Goal: Transaction & Acquisition: Book appointment/travel/reservation

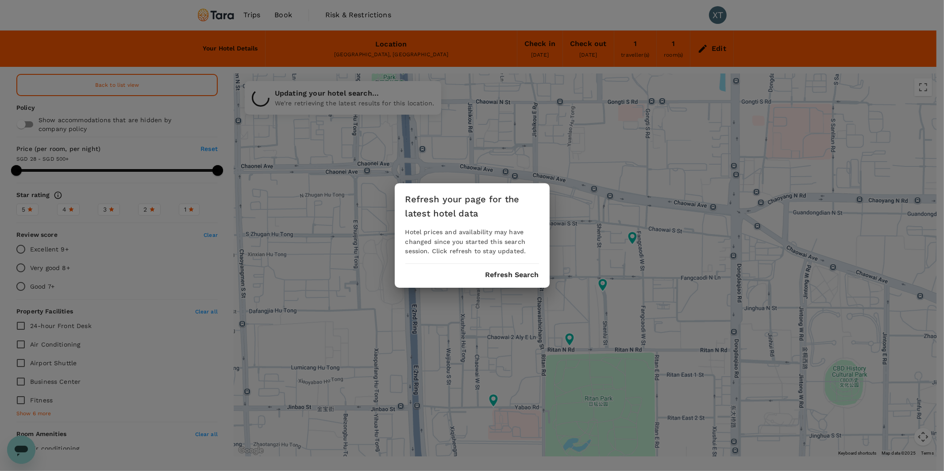
type input "499.7"
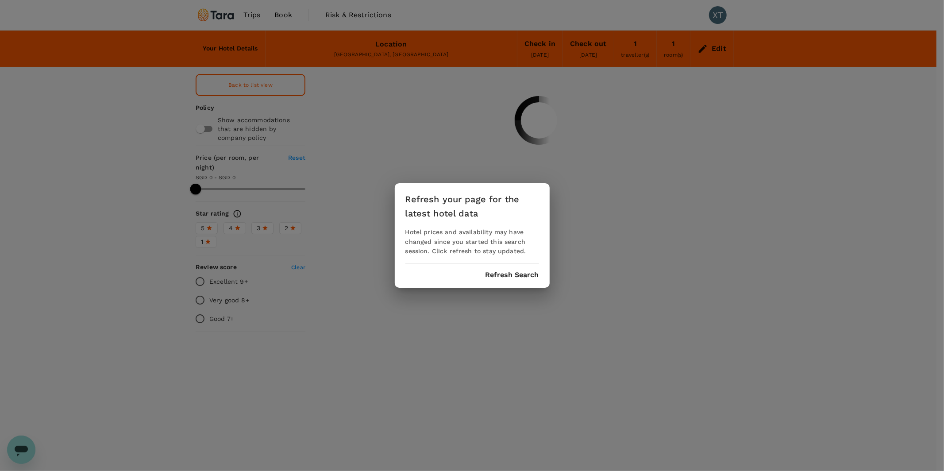
click at [510, 275] on button "Refresh Search" at bounding box center [512, 275] width 54 height 8
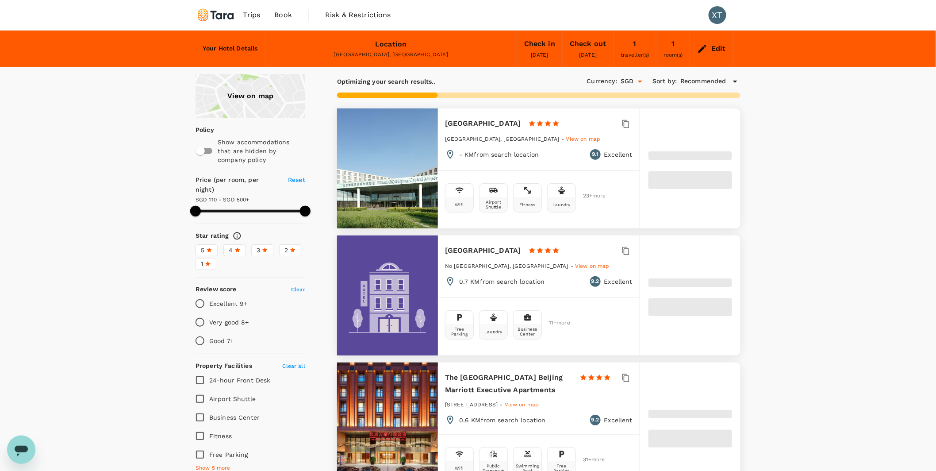
type input "499.72"
type input "27.72"
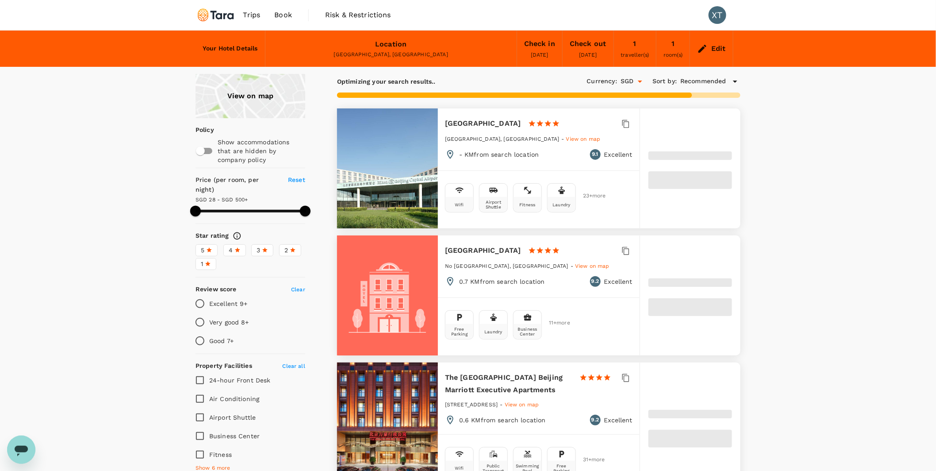
type input "499.72"
